Goal: Task Accomplishment & Management: Manage account settings

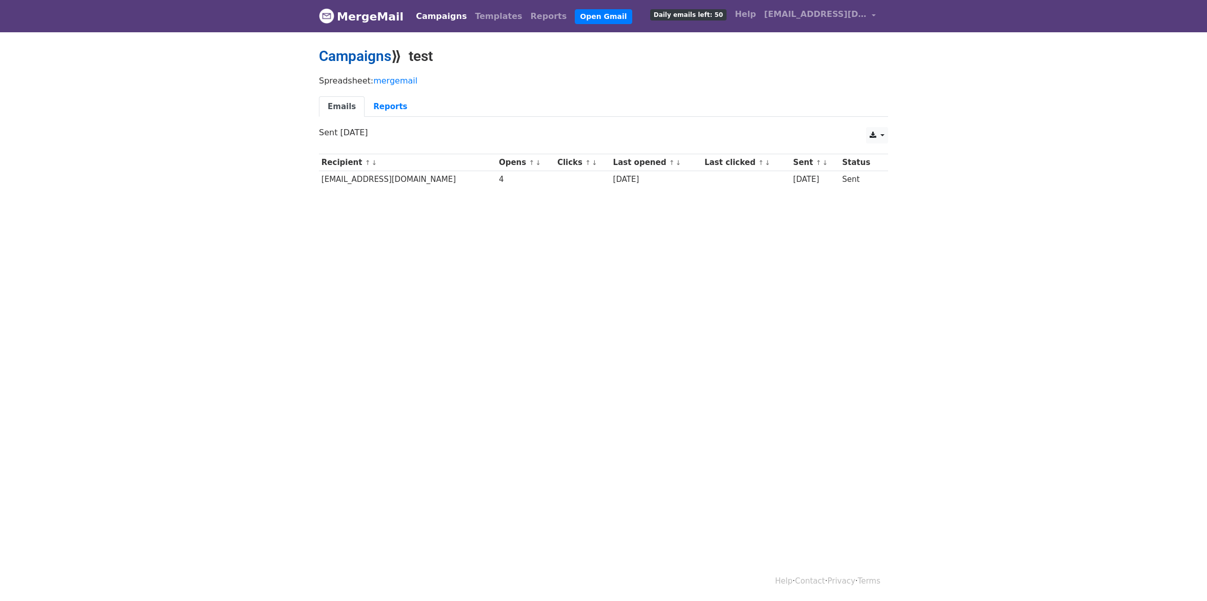
click at [370, 53] on link "Campaigns" at bounding box center [355, 56] width 72 height 17
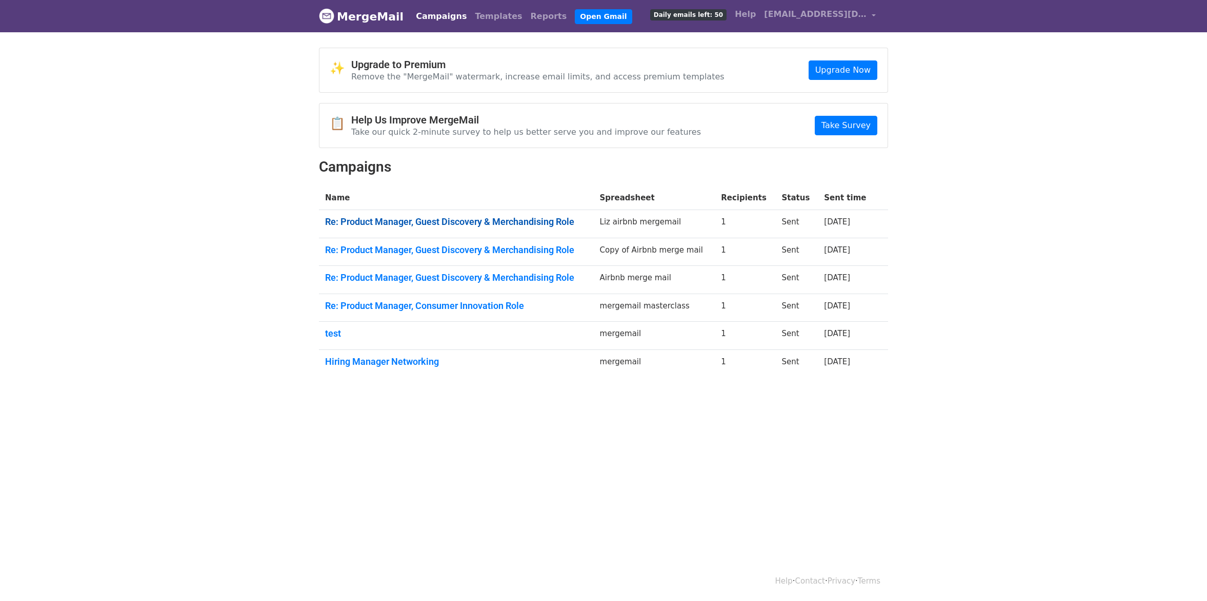
click at [529, 222] on link "Re: Product Manager, Guest Discovery & Merchandising Role" at bounding box center [456, 221] width 262 height 11
click at [398, 253] on link "Re: Product Manager, Guest Discovery & Merchandising Role" at bounding box center [456, 250] width 262 height 11
click at [453, 309] on link "Re: Product Manager, Consumer Innovation Role" at bounding box center [456, 305] width 262 height 11
